Goal: Check status: Verify the current state of an ongoing process or item

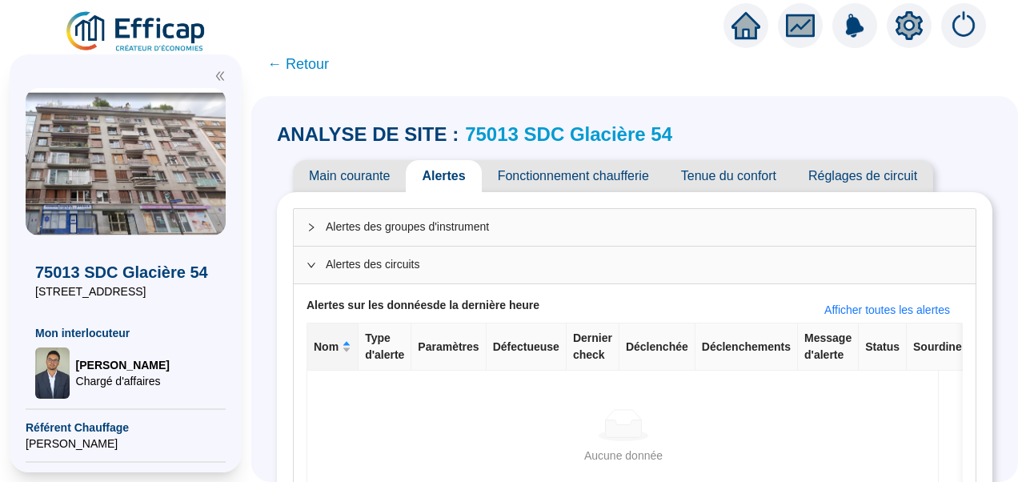
click at [157, 40] on img at bounding box center [136, 32] width 145 height 45
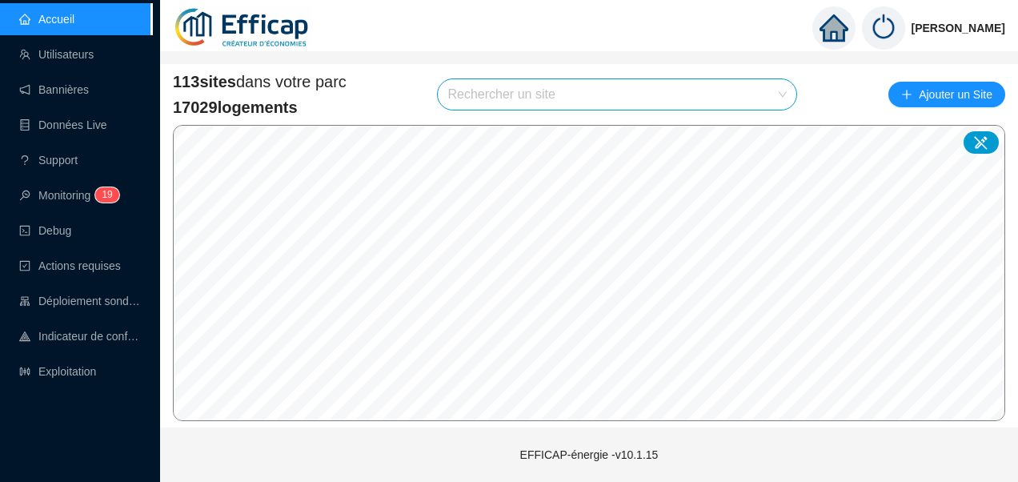
click at [563, 107] on input "search" at bounding box center [609, 94] width 325 height 30
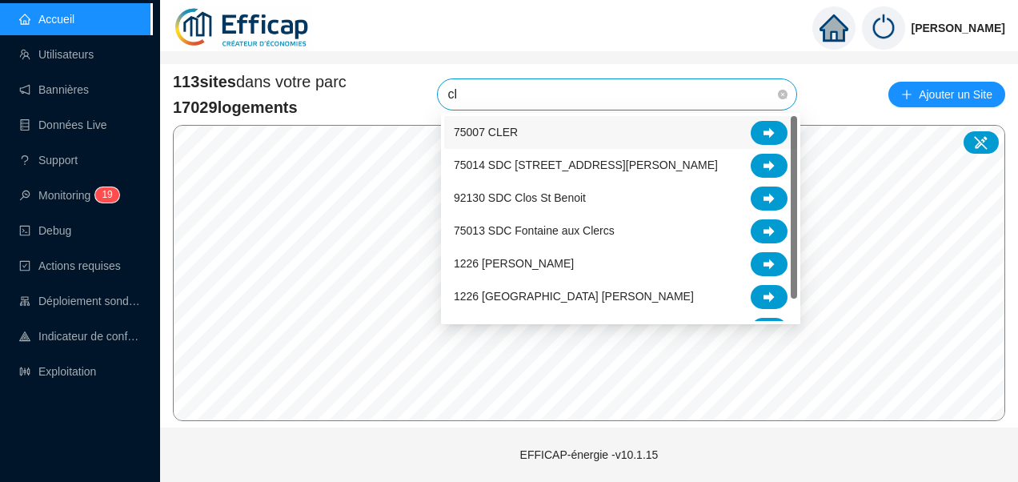
type input "cle"
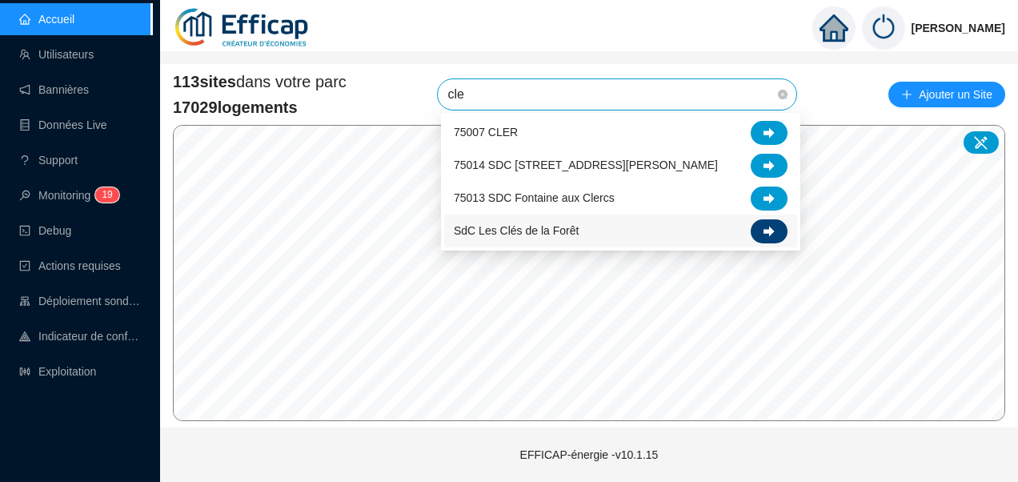
click at [769, 238] on div at bounding box center [769, 231] width 37 height 24
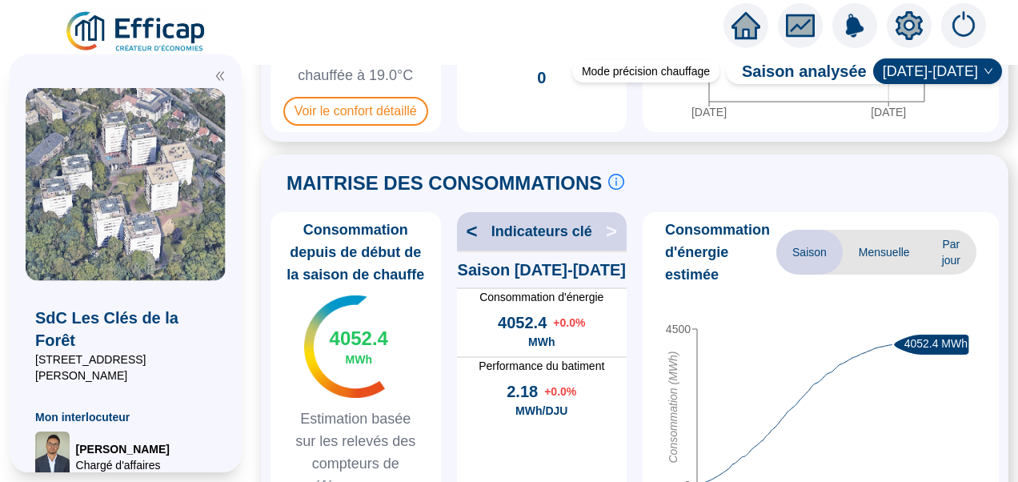
scroll to position [80, 0]
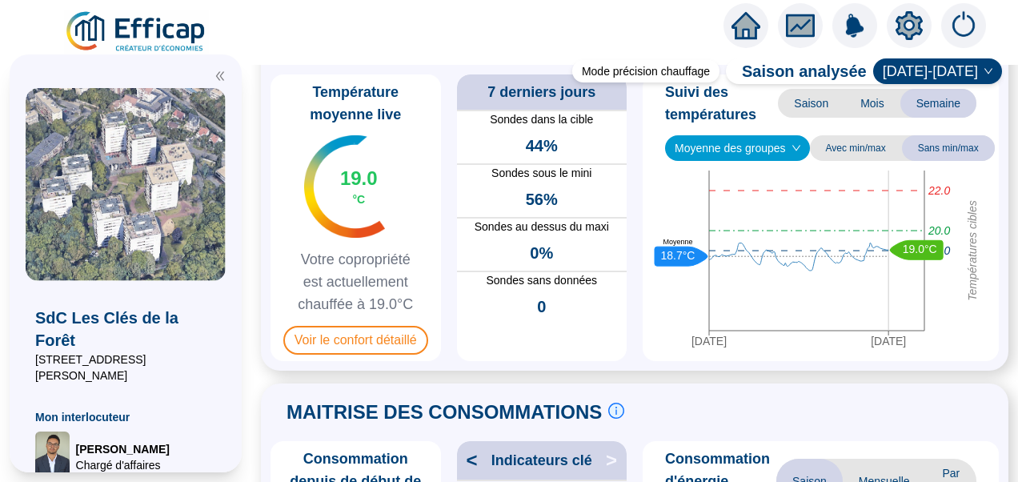
click at [218, 78] on icon "double-left" at bounding box center [220, 75] width 11 height 11
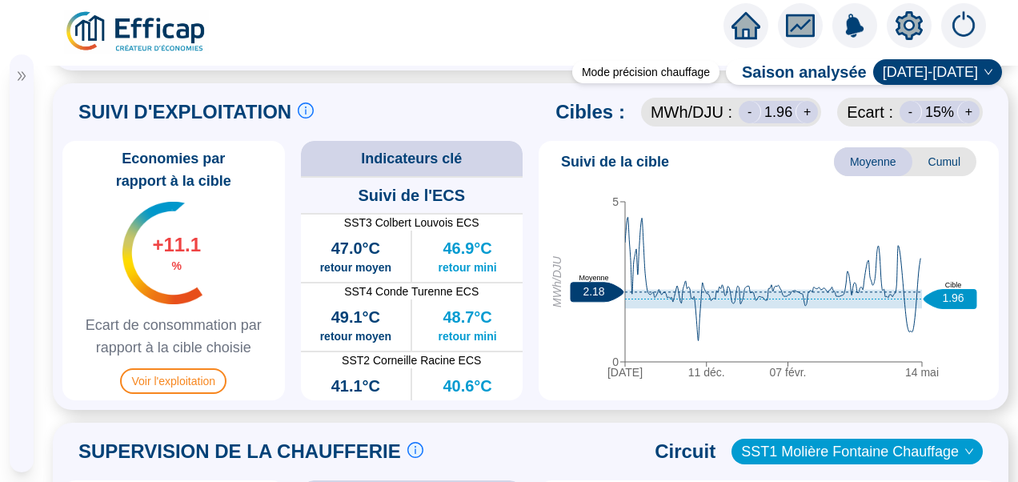
scroll to position [800, 0]
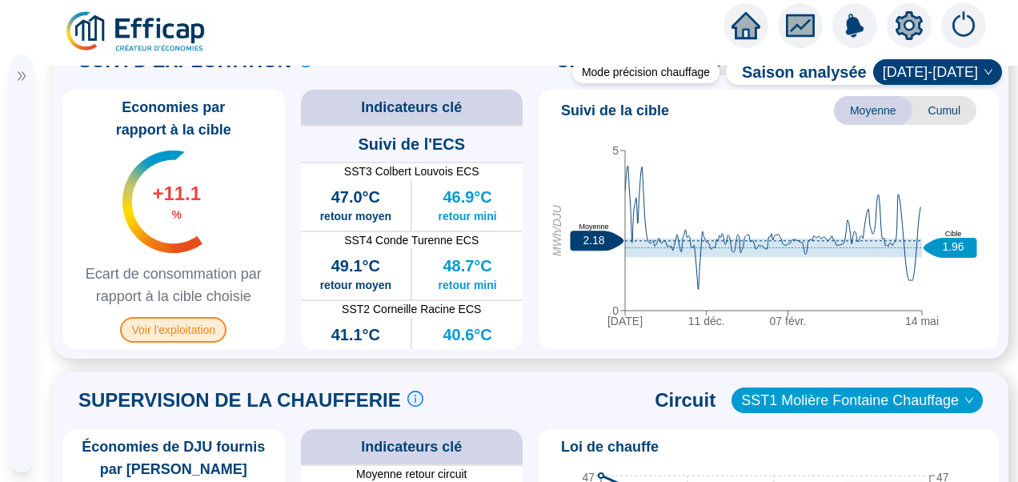
click at [197, 343] on span "Voir l'exploitation" at bounding box center [173, 330] width 106 height 26
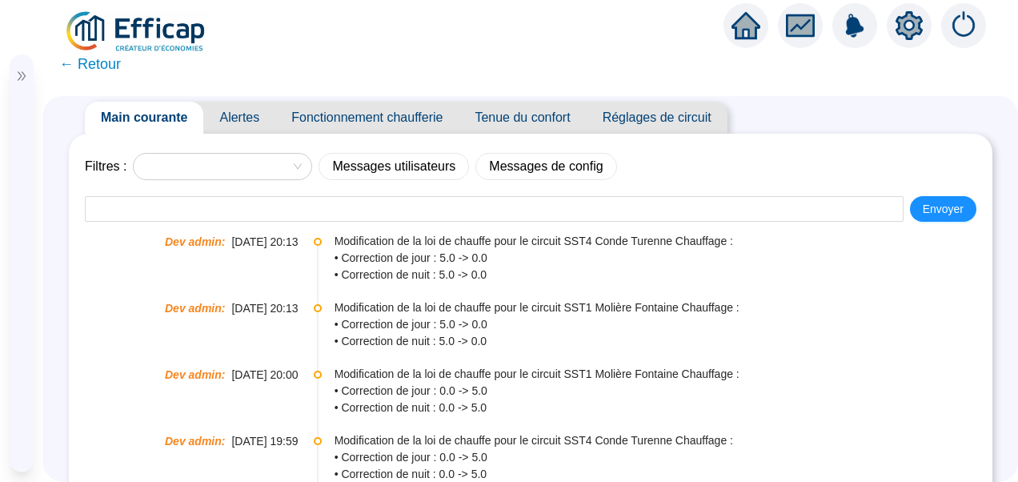
scroll to position [34, 0]
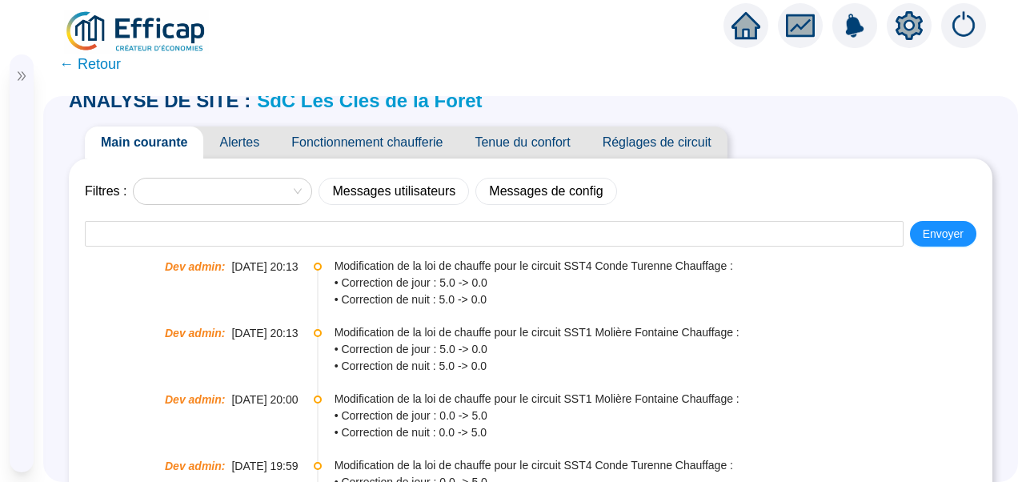
click at [423, 138] on span "Fonctionnement chaufferie" at bounding box center [366, 142] width 183 height 32
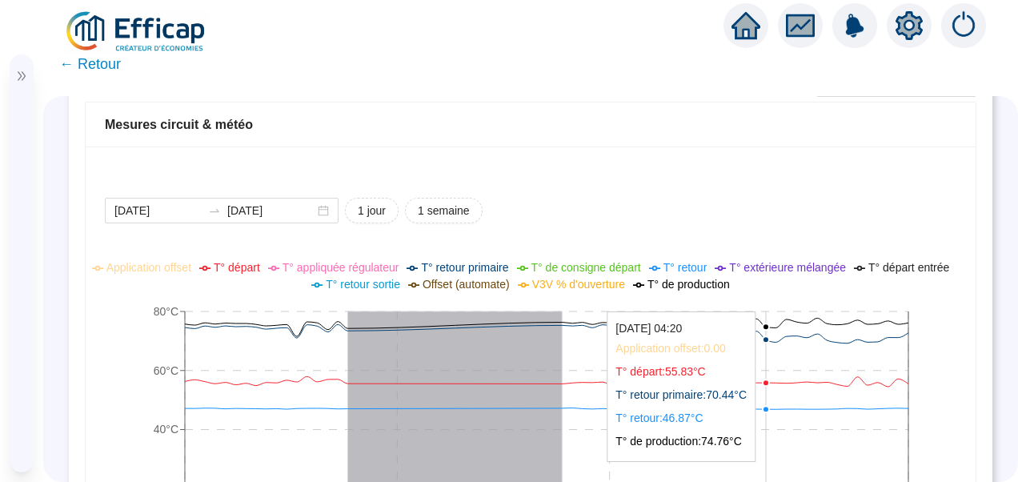
scroll to position [994, 0]
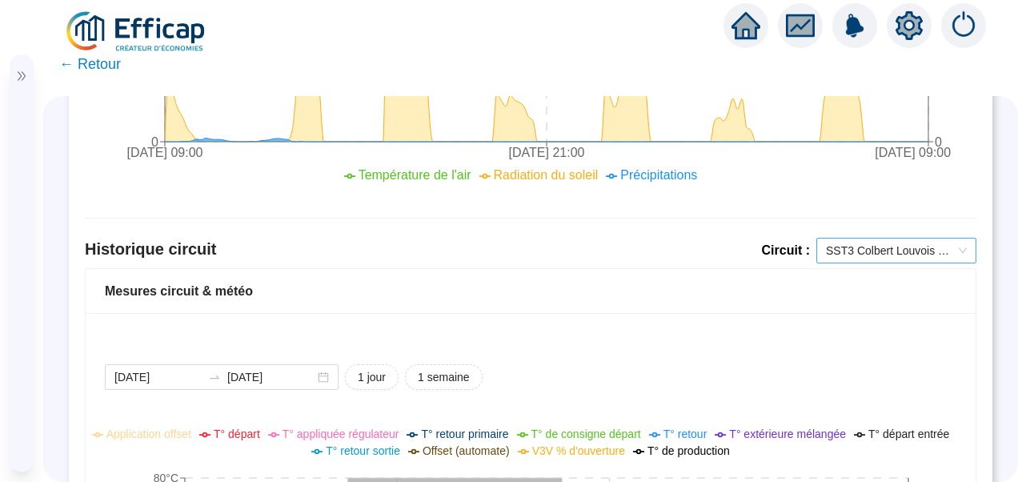
click at [887, 260] on div "SST3 Colbert Louvois ECS" at bounding box center [896, 251] width 160 height 26
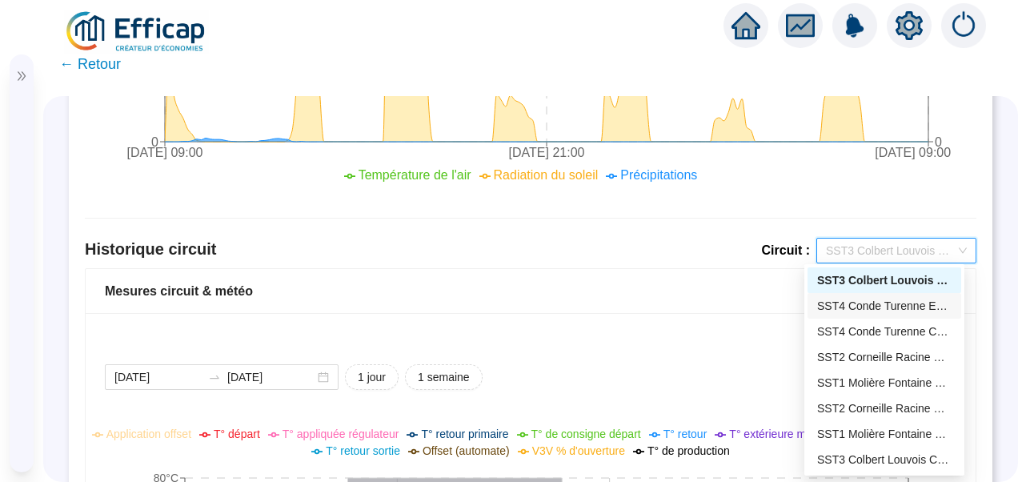
click at [858, 307] on div "SST4 Conde Turenne ECS" at bounding box center [884, 306] width 134 height 17
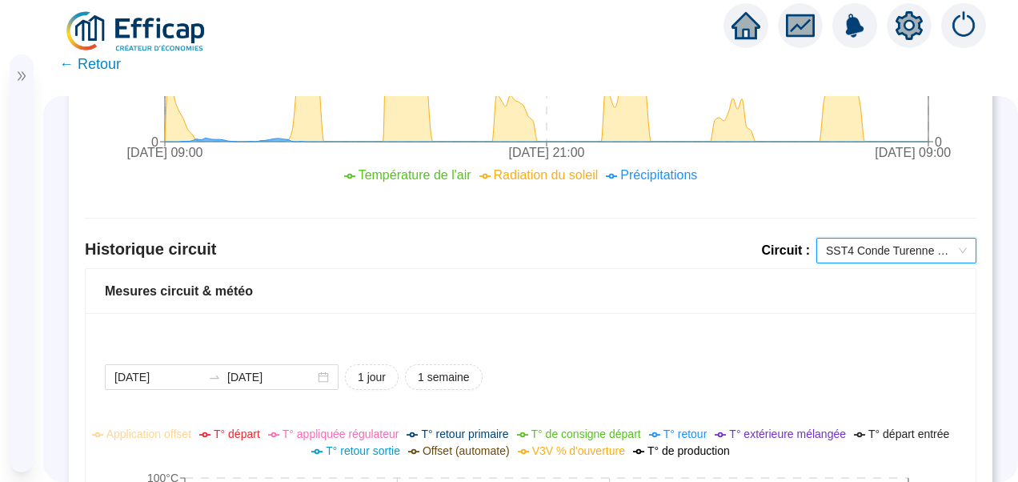
click at [863, 251] on span "SST4 Conde Turenne ECS" at bounding box center [896, 251] width 141 height 24
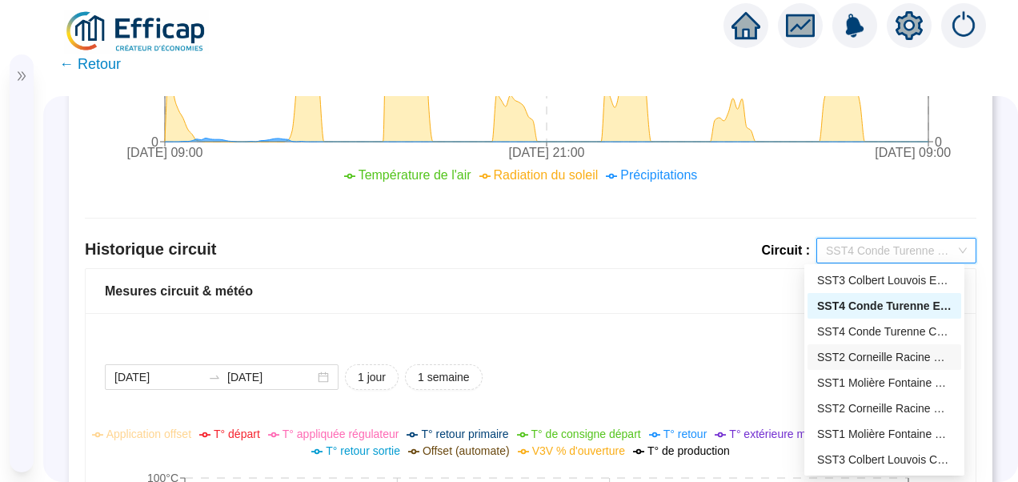
click at [877, 347] on div "SST2 Corneille Racine ECS" at bounding box center [885, 357] width 154 height 26
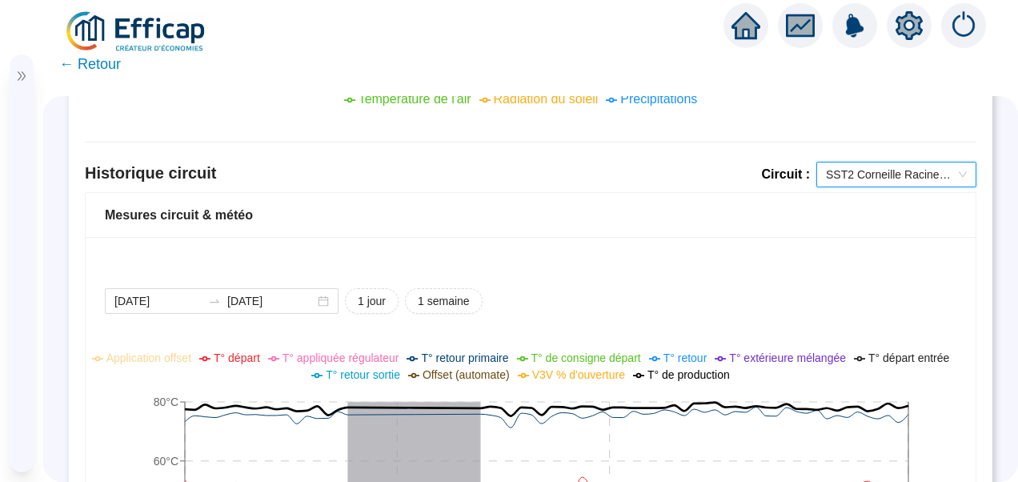
scroll to position [1037, 0]
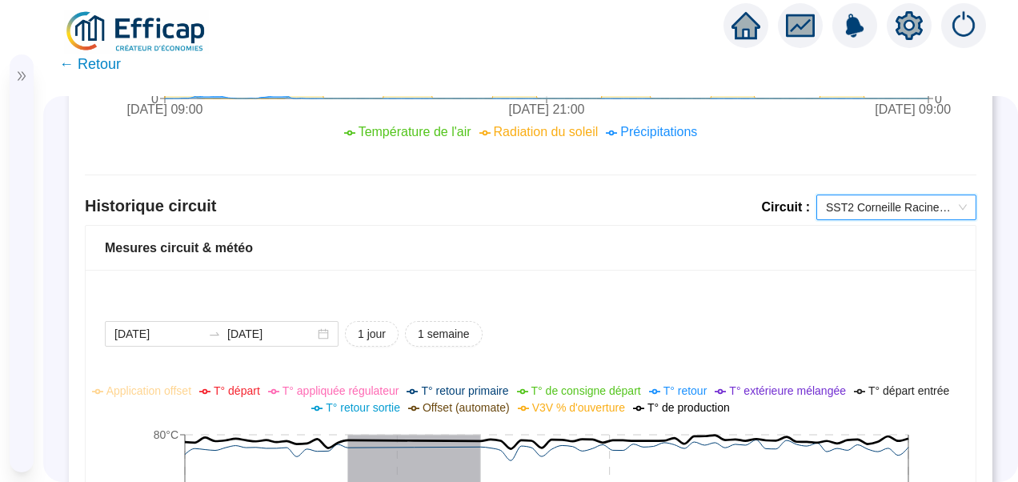
click at [877, 200] on span "SST2 Corneille Racine ECS" at bounding box center [896, 207] width 141 height 24
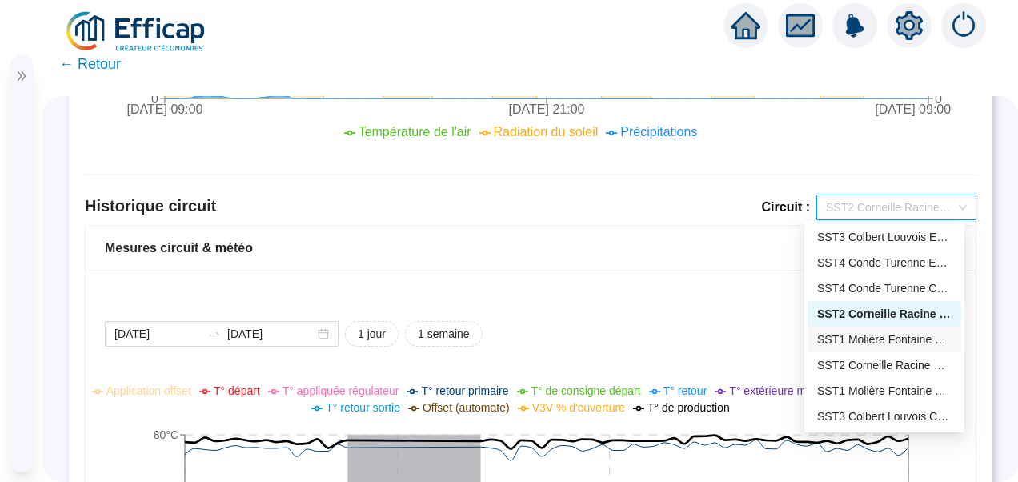
click at [866, 343] on div "SST1 Molière Fontaine ECS" at bounding box center [884, 339] width 134 height 17
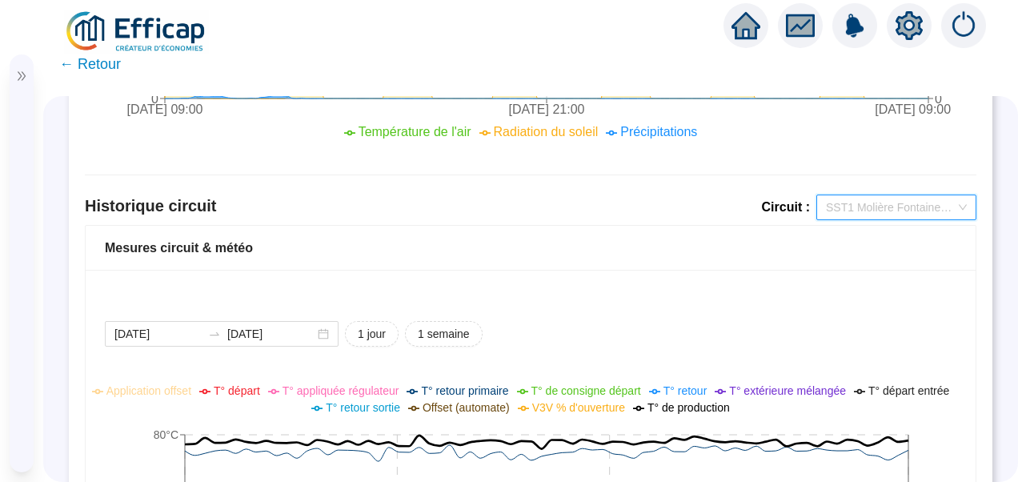
click at [909, 197] on span "SST1 Molière Fontaine ECS" at bounding box center [896, 207] width 141 height 24
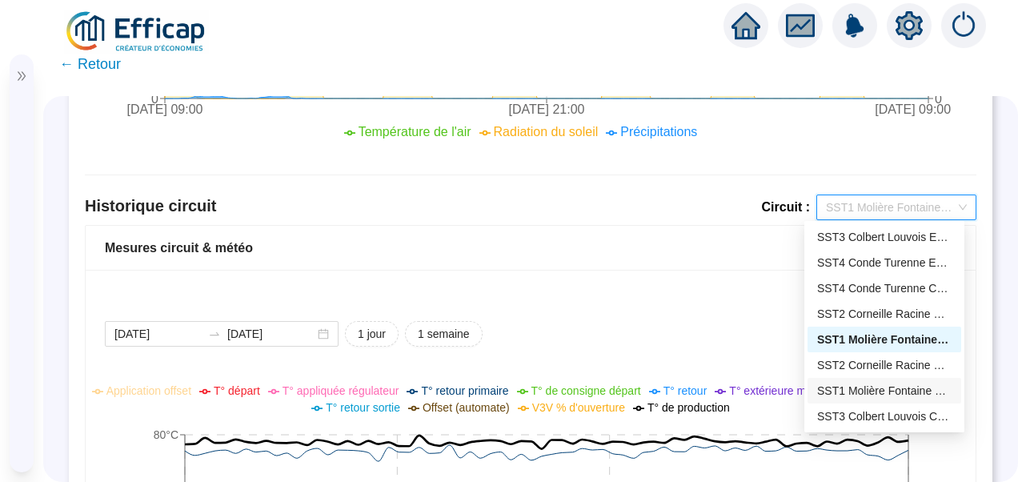
click at [872, 391] on div "SST1 Molière Fontaine Chauffage" at bounding box center [884, 391] width 134 height 17
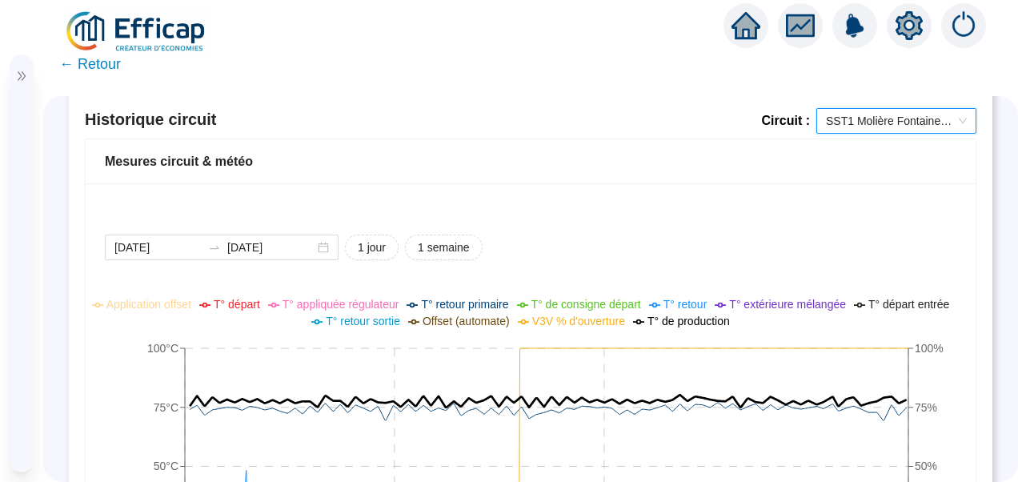
scroll to position [1117, 0]
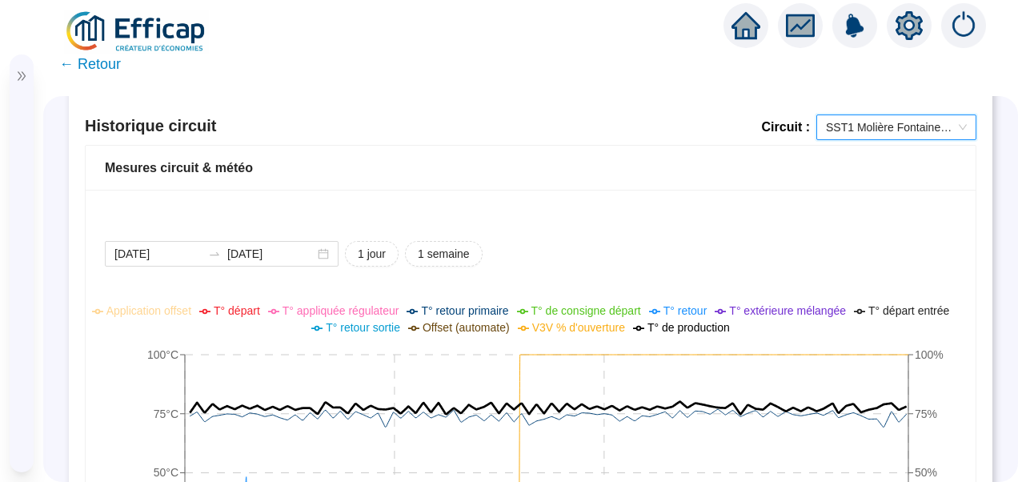
click at [912, 118] on span "SST1 Molière Fontaine Chauffage" at bounding box center [896, 127] width 141 height 24
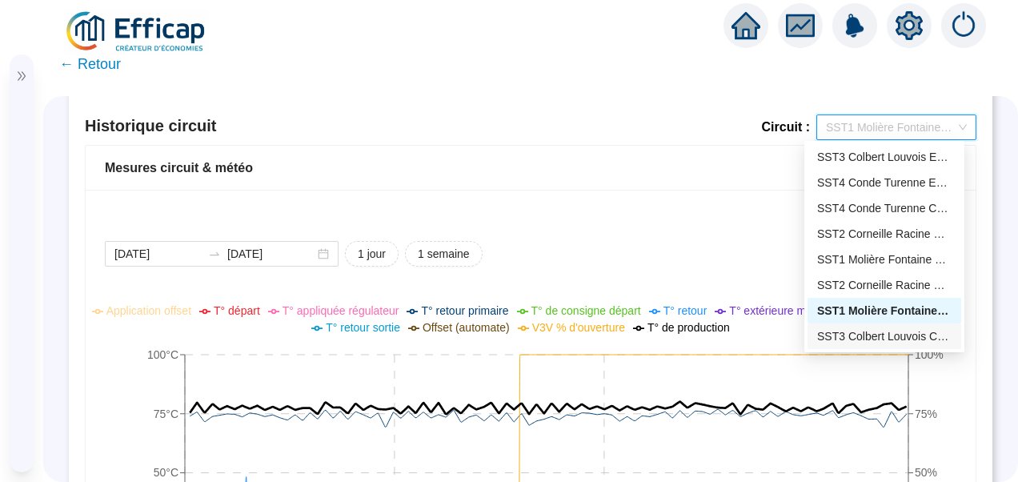
click at [832, 341] on div "SST3 Colbert Louvois Chauffage" at bounding box center [884, 336] width 134 height 17
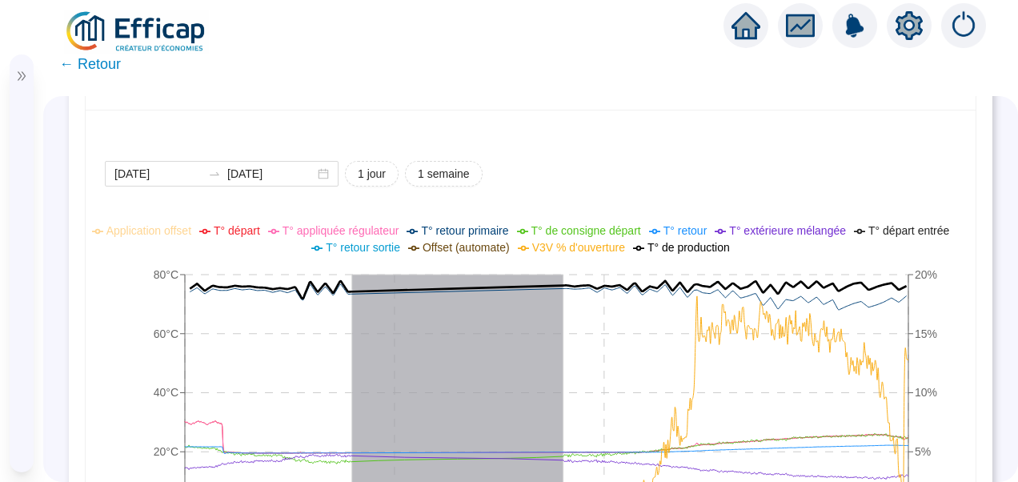
scroll to position [1277, 0]
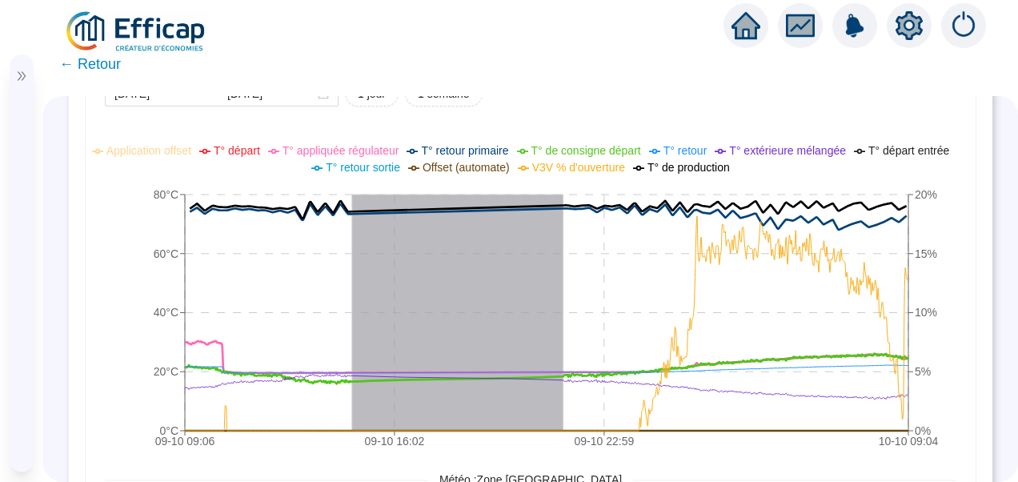
click at [380, 150] on span "T° appliquée régulateur" at bounding box center [341, 150] width 117 height 13
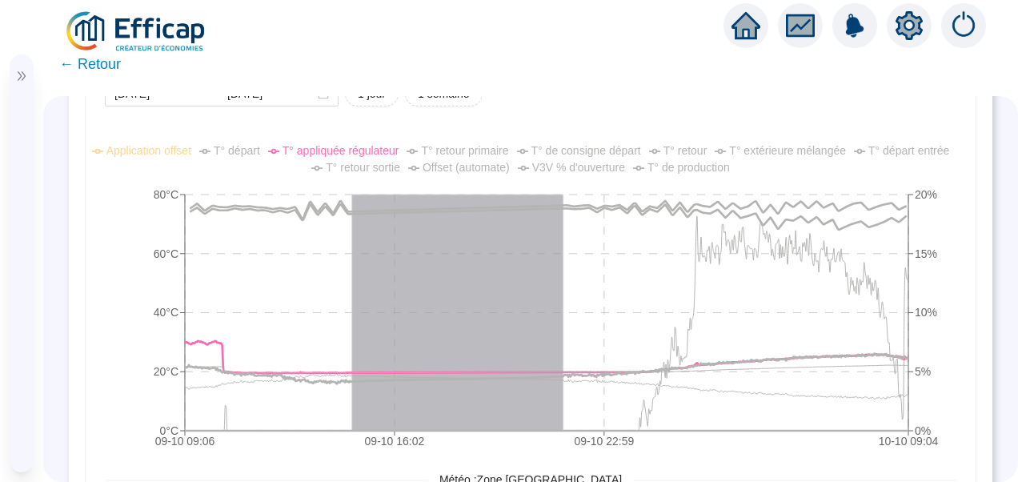
click at [605, 147] on span "T° de consigne départ" at bounding box center [586, 150] width 110 height 13
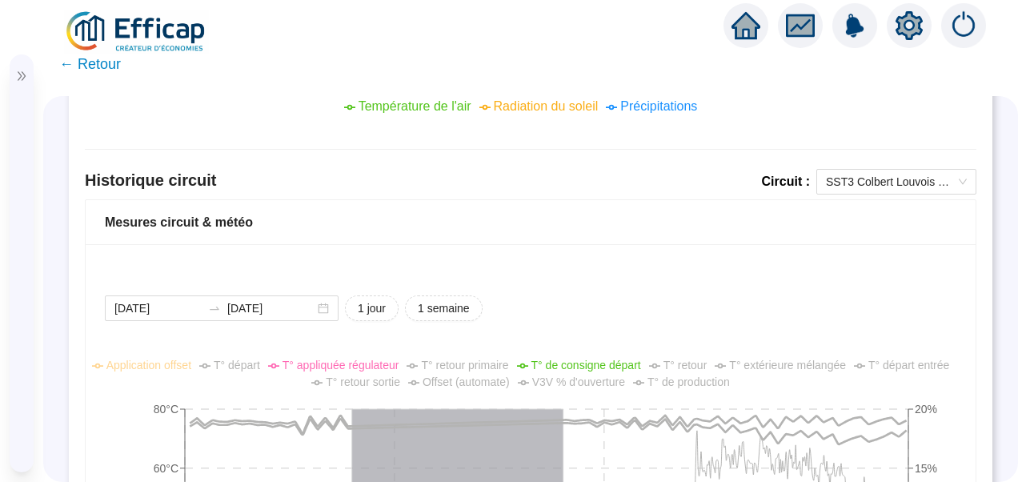
scroll to position [1037, 0]
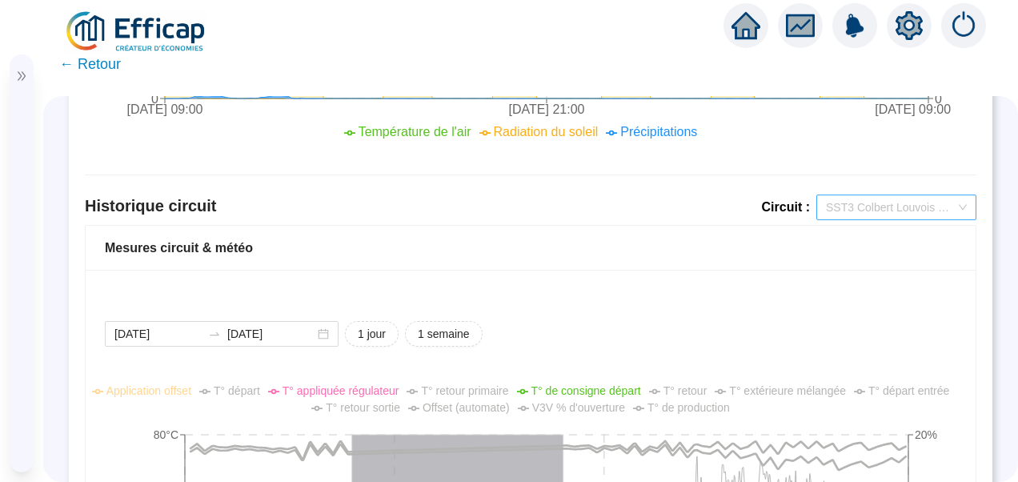
click at [883, 210] on span "SST3 Colbert Louvois Chauffage" at bounding box center [896, 207] width 141 height 24
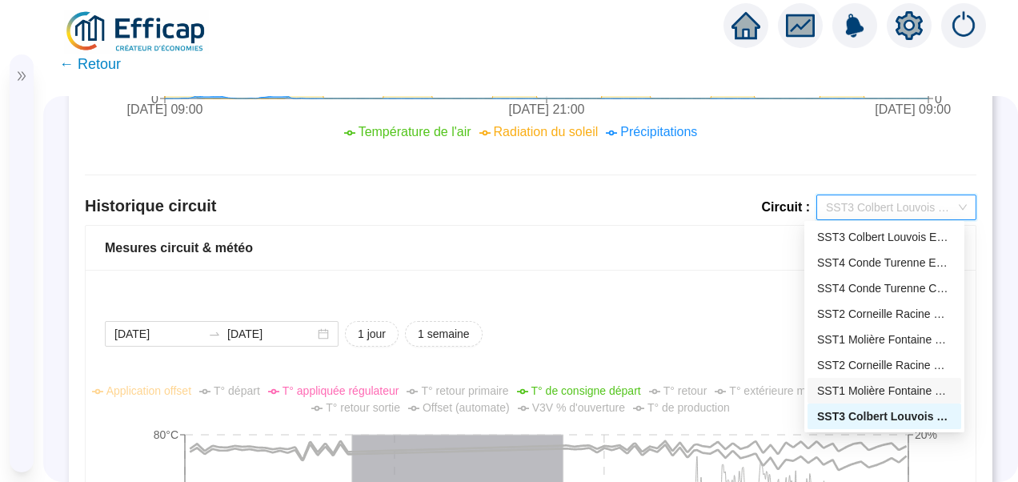
click at [864, 391] on div "SST1 Molière Fontaine Chauffage" at bounding box center [884, 391] width 134 height 17
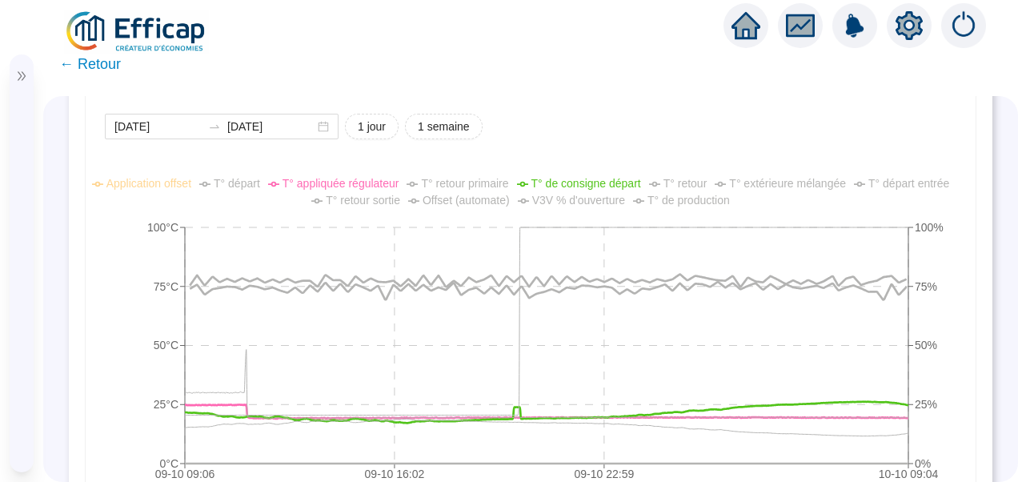
scroll to position [1277, 0]
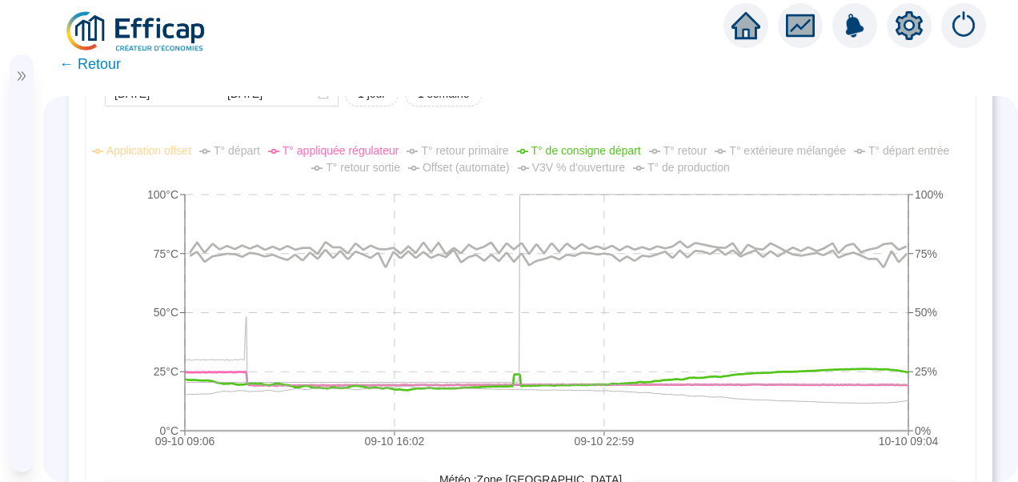
click at [578, 161] on span "V3V % d'ouverture" at bounding box center [578, 167] width 93 height 13
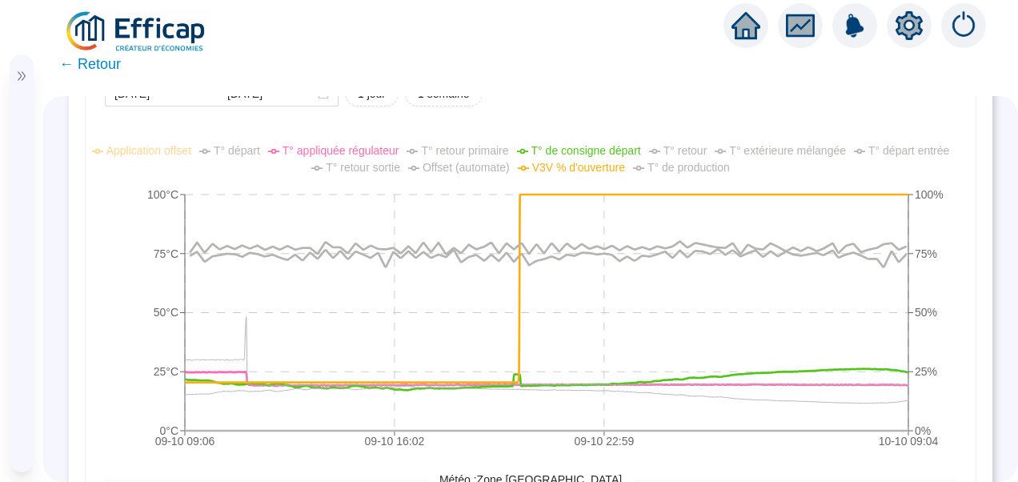
click at [578, 161] on span "V3V % d'ouverture" at bounding box center [578, 167] width 93 height 13
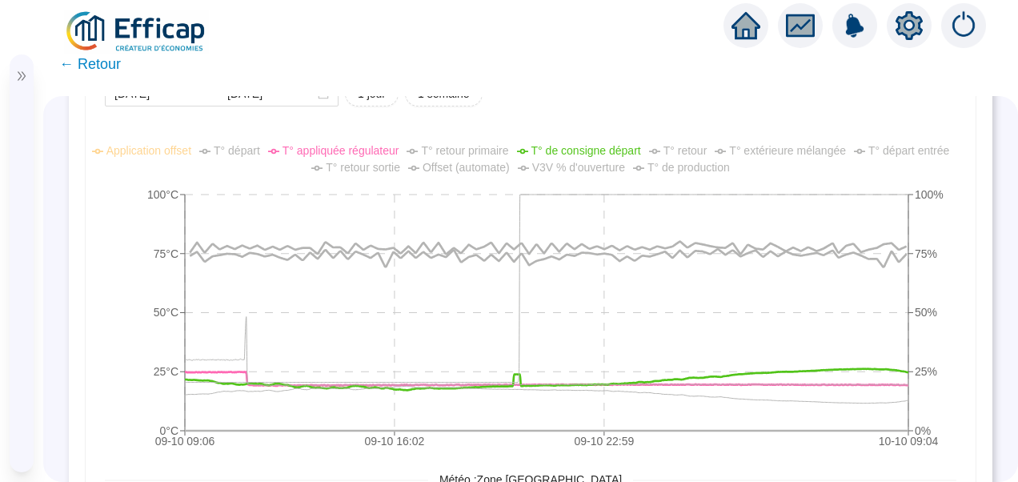
click at [578, 161] on span "V3V % d'ouverture" at bounding box center [578, 167] width 93 height 13
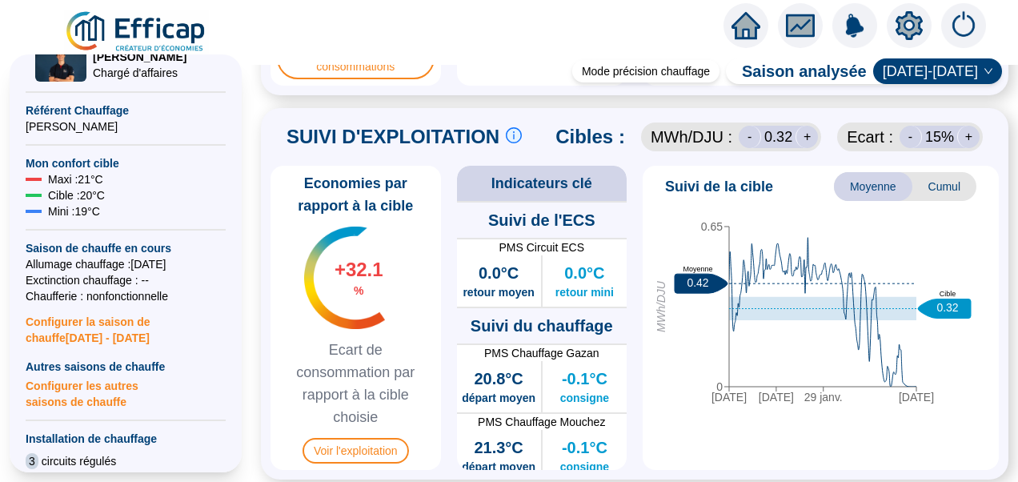
scroll to position [1040, 0]
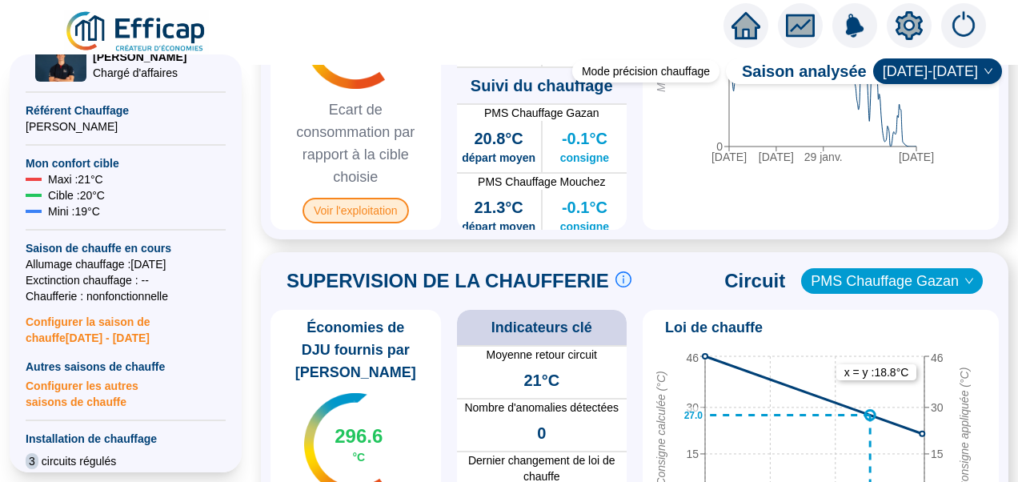
click at [378, 223] on span "Voir l'exploitation" at bounding box center [356, 211] width 106 height 26
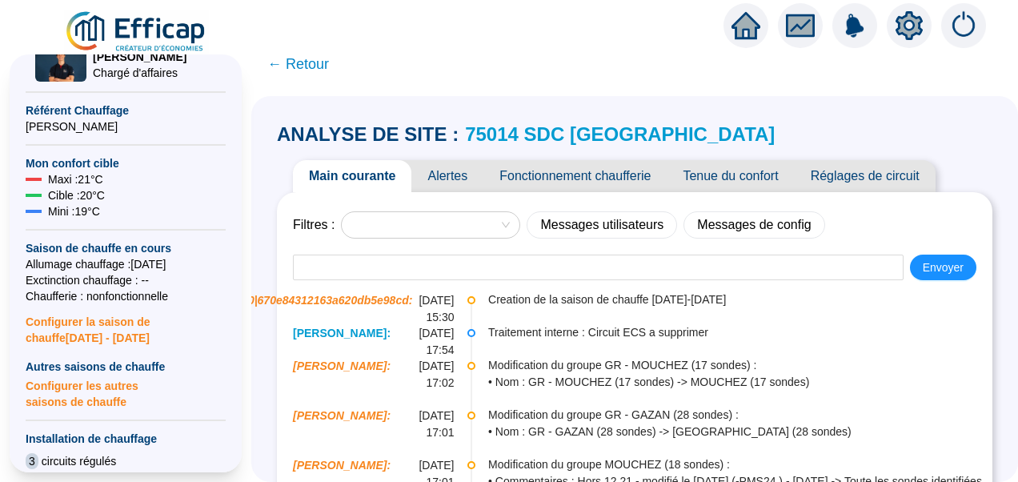
click at [583, 177] on span "Fonctionnement chaufferie" at bounding box center [574, 176] width 183 height 32
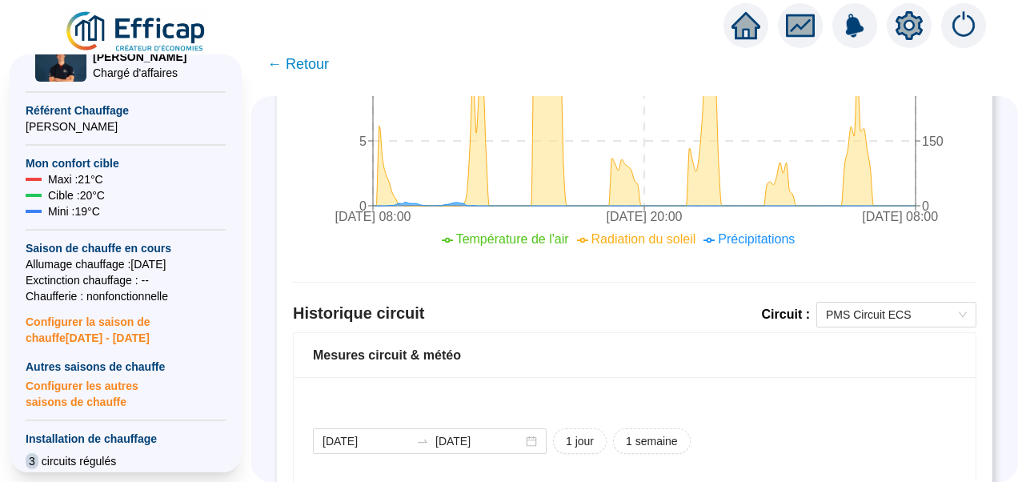
scroll to position [960, 0]
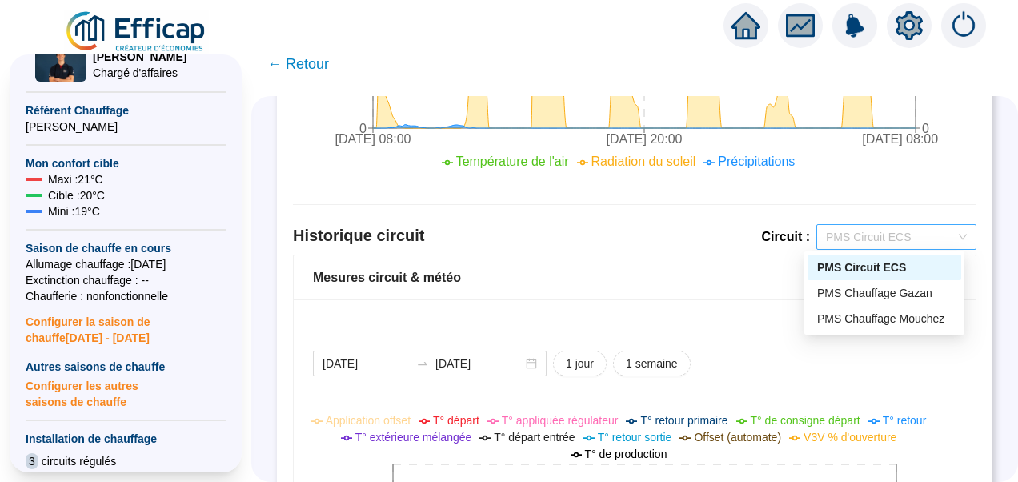
click at [887, 238] on span "PMS Circuit ECS" at bounding box center [896, 237] width 141 height 24
click at [876, 285] on div "PMS Chauffage Gazan" at bounding box center [884, 293] width 134 height 17
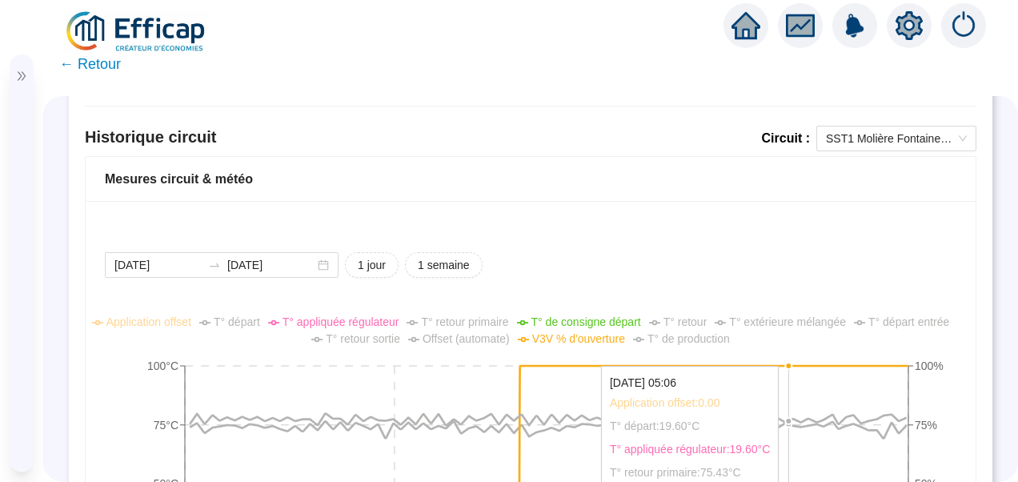
scroll to position [1037, 0]
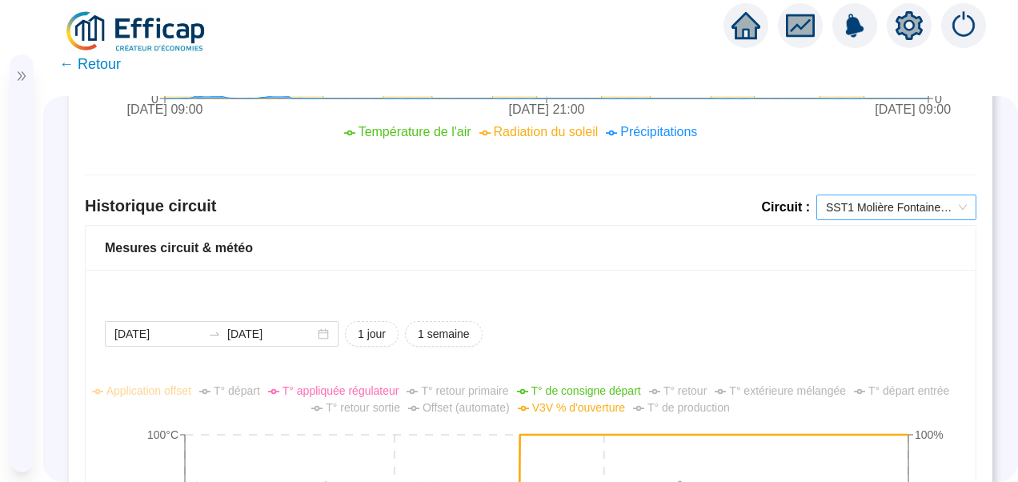
click at [886, 198] on span "SST1 Molière Fontaine Chauffage" at bounding box center [896, 207] width 141 height 24
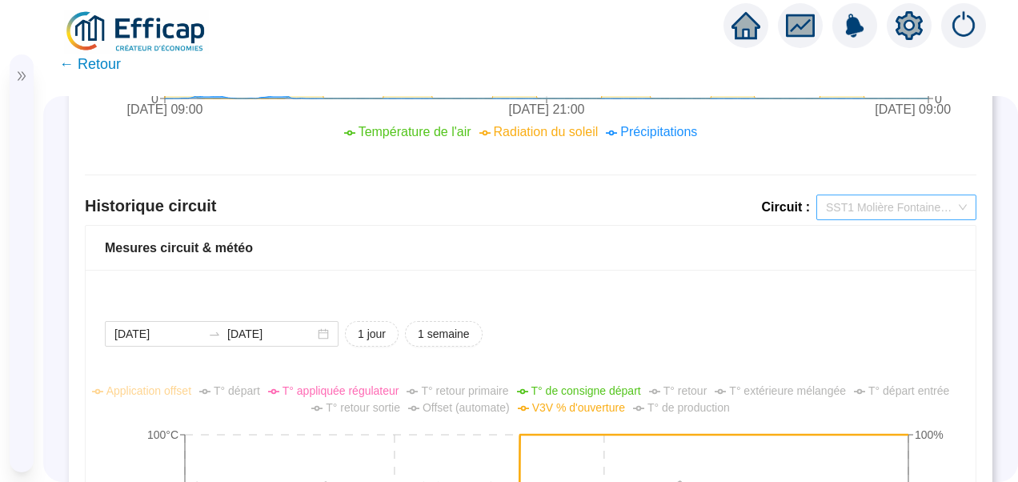
click at [872, 206] on span "SST1 Molière Fontaine Chauffage" at bounding box center [896, 207] width 141 height 24
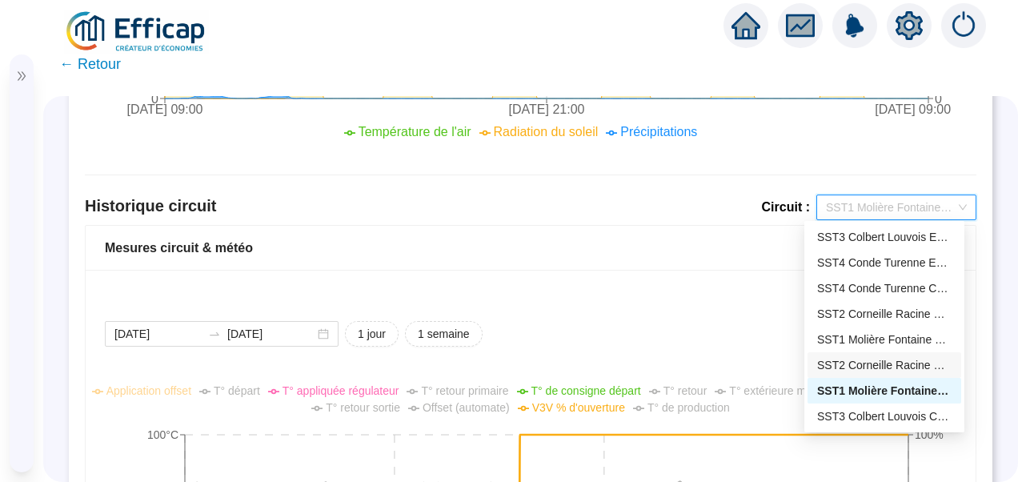
click at [858, 359] on div "SST2 Corneille Racine Chauffage" at bounding box center [884, 365] width 134 height 17
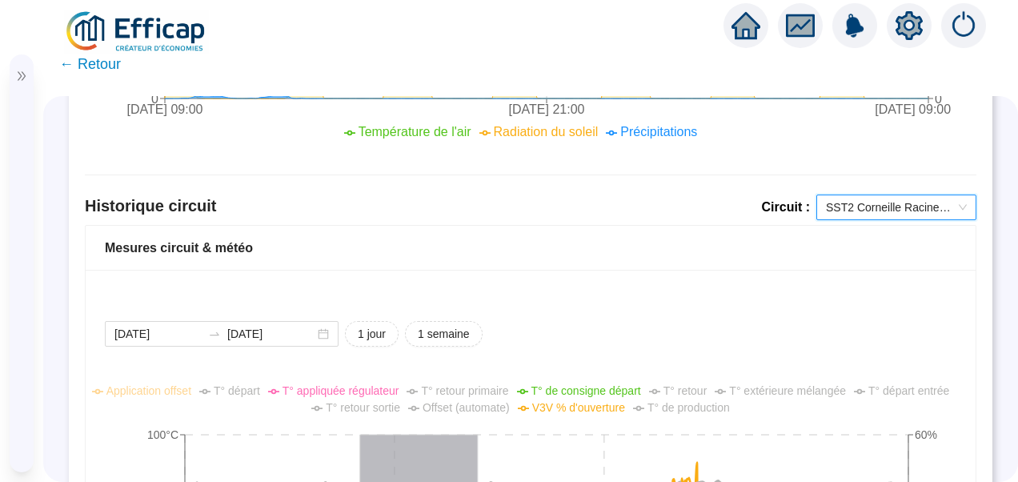
click at [870, 206] on span "SST2 Corneille Racine Chauffage" at bounding box center [896, 207] width 141 height 24
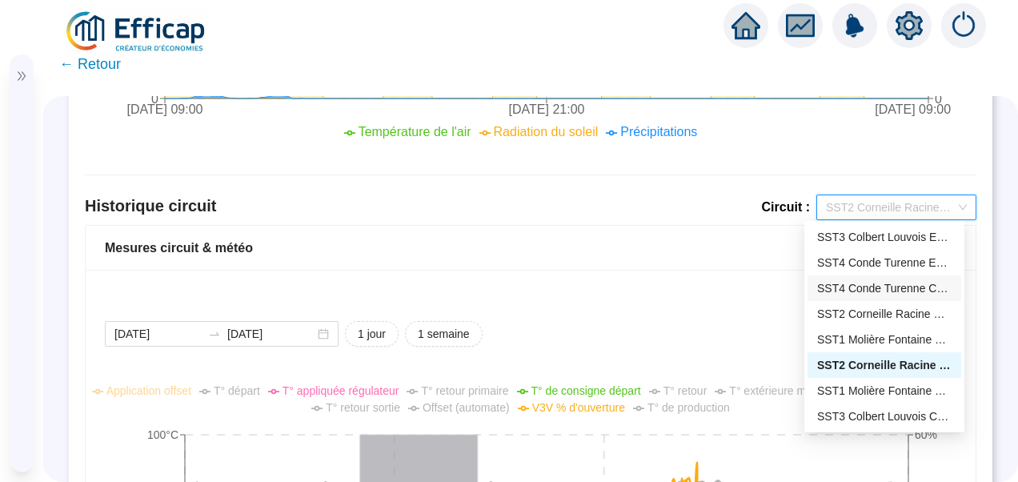
click at [861, 284] on div "SST4 Conde Turenne Chauffage" at bounding box center [884, 288] width 134 height 17
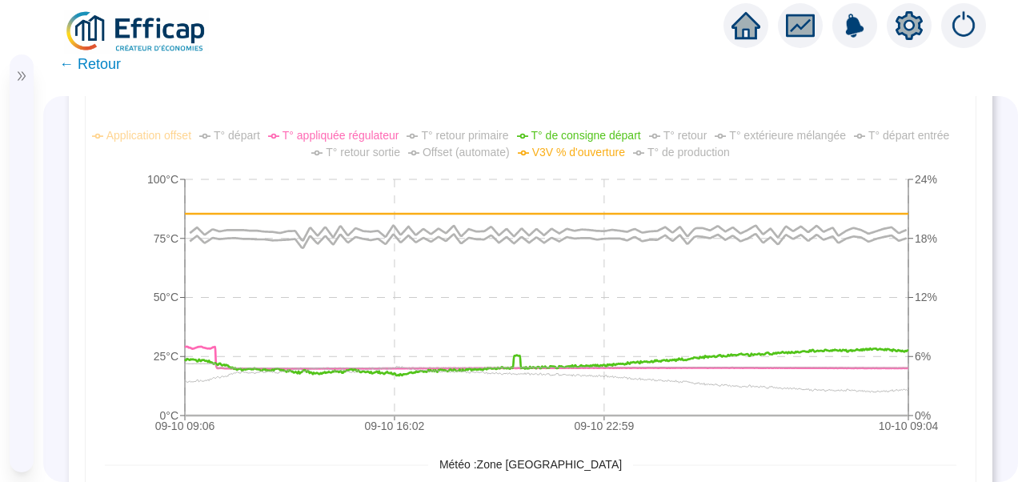
scroll to position [1277, 0]
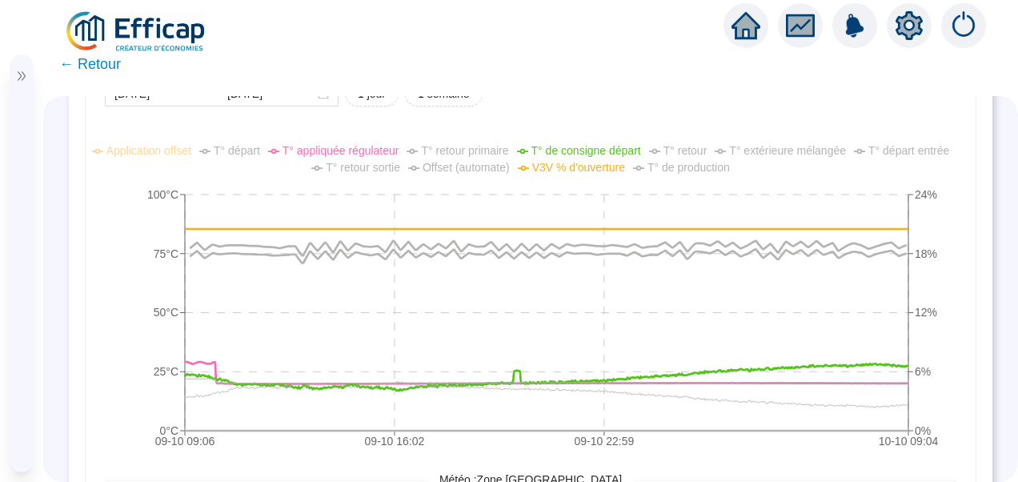
click at [780, 144] on span "T° extérieure mélangée" at bounding box center [787, 150] width 117 height 13
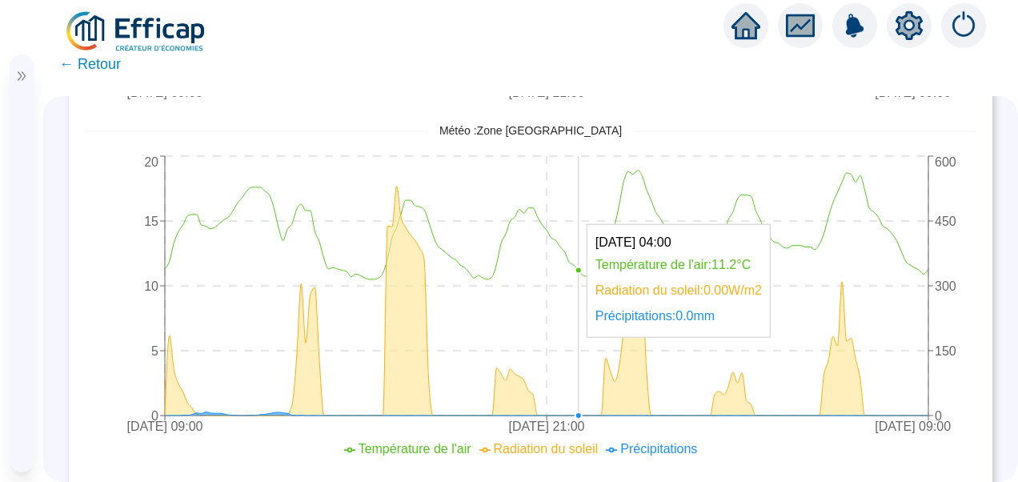
scroll to position [0, 0]
